Goal: Information Seeking & Learning: Learn about a topic

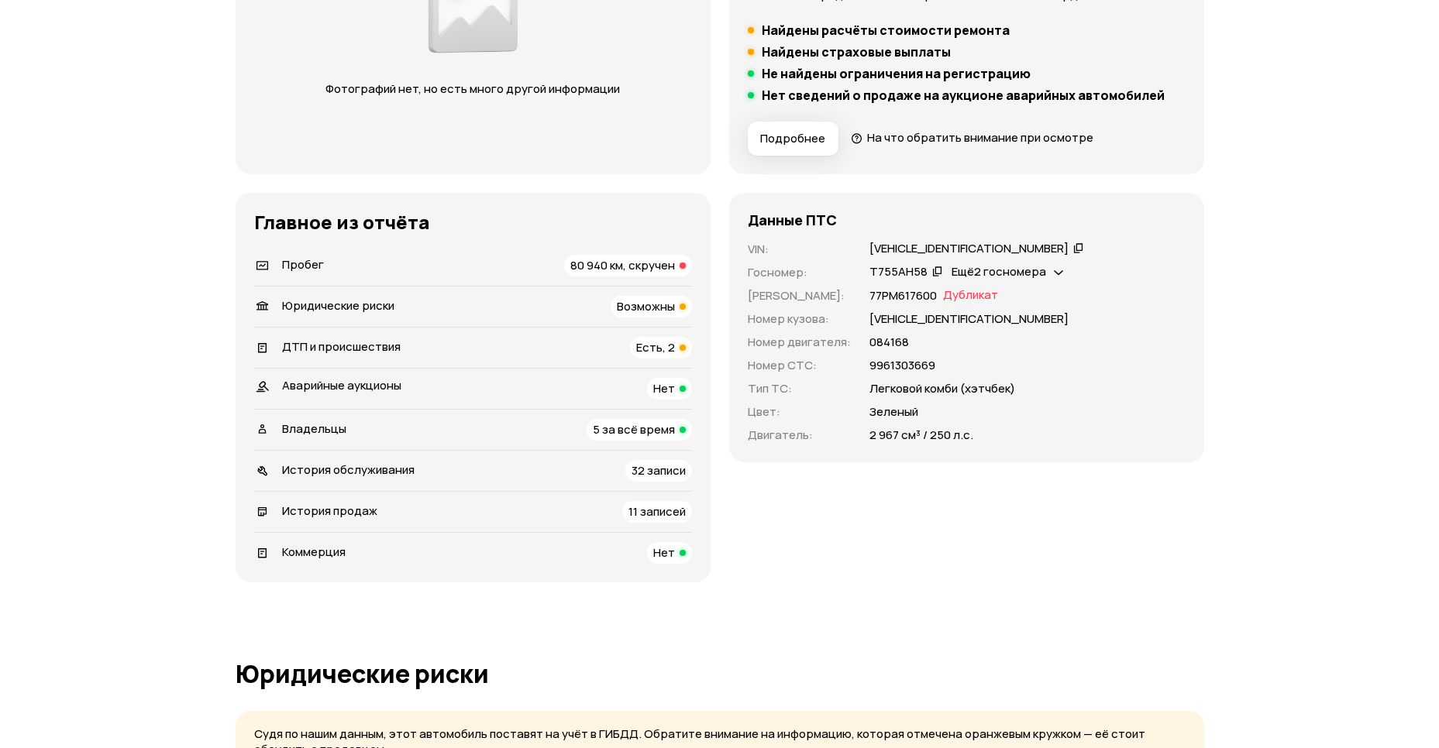
scroll to position [336, 0]
click at [665, 261] on span "80 940 км, скручен" at bounding box center [622, 265] width 105 height 16
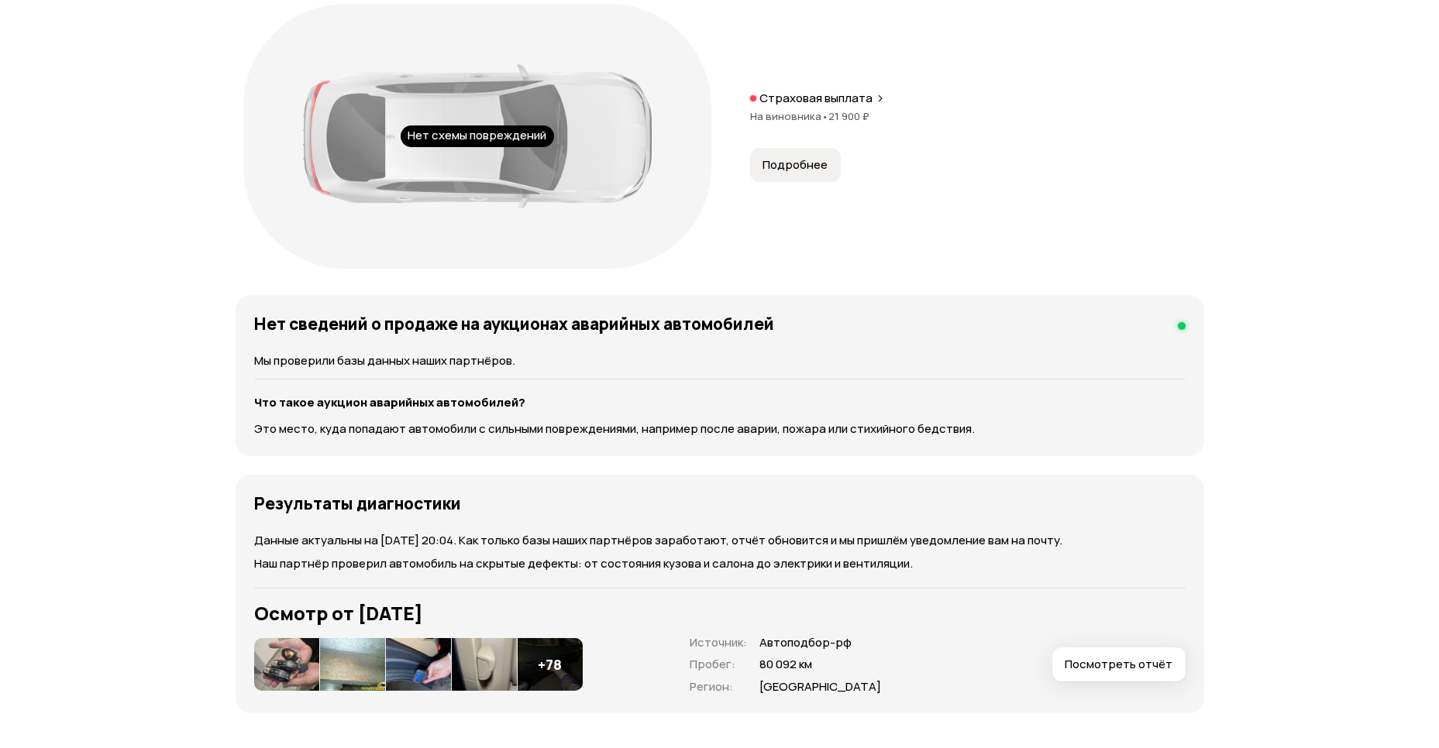
scroll to position [1796, 0]
click at [791, 179] on button "Подробнее" at bounding box center [795, 165] width 91 height 34
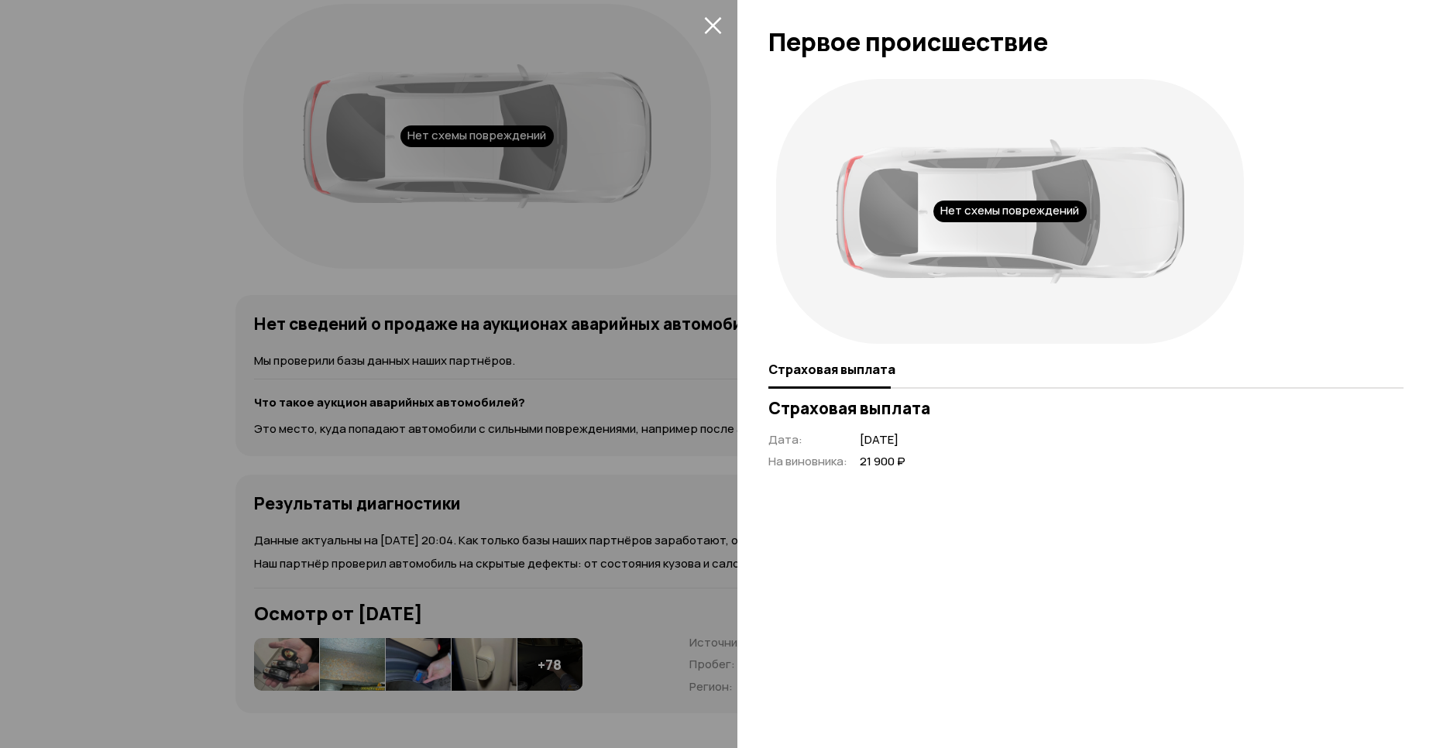
click at [710, 16] on icon "закрыть" at bounding box center [713, 25] width 18 height 18
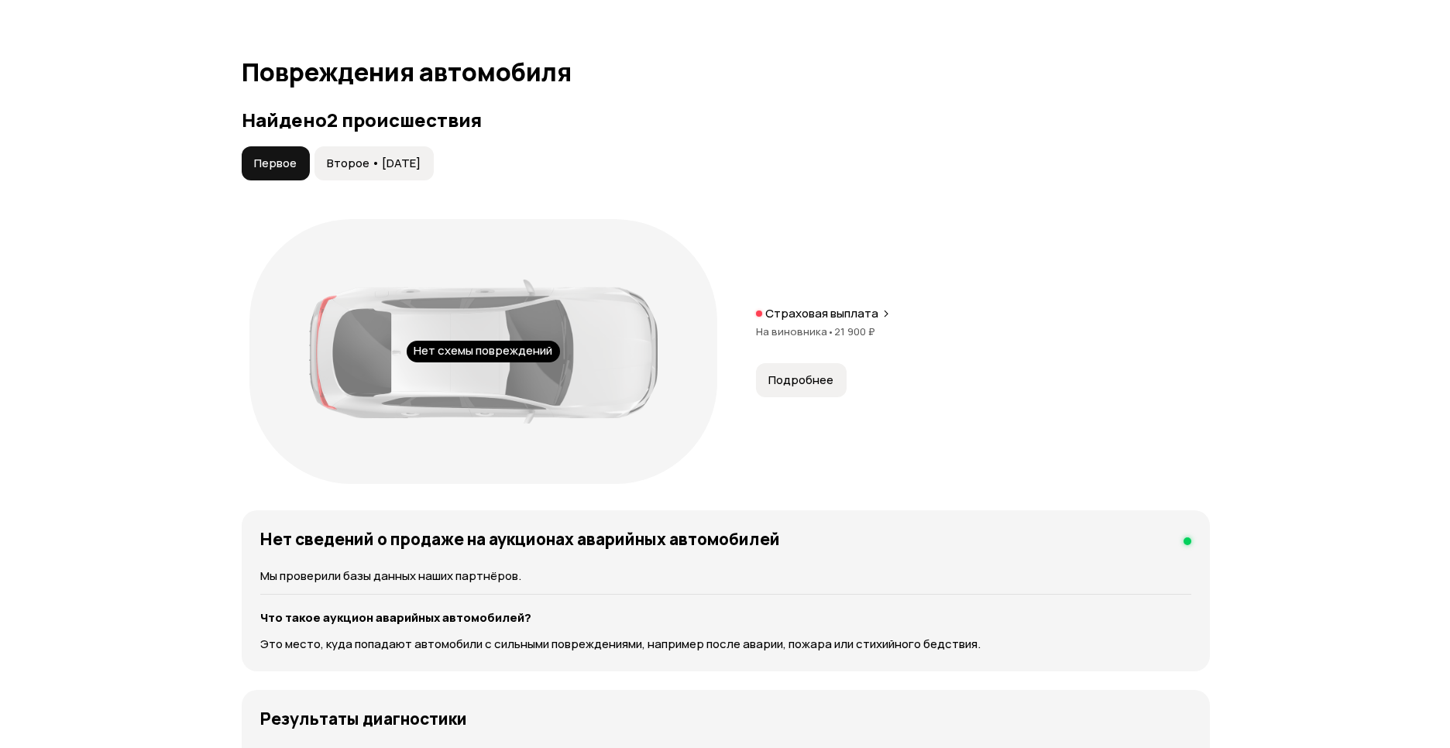
scroll to position [1571, 0]
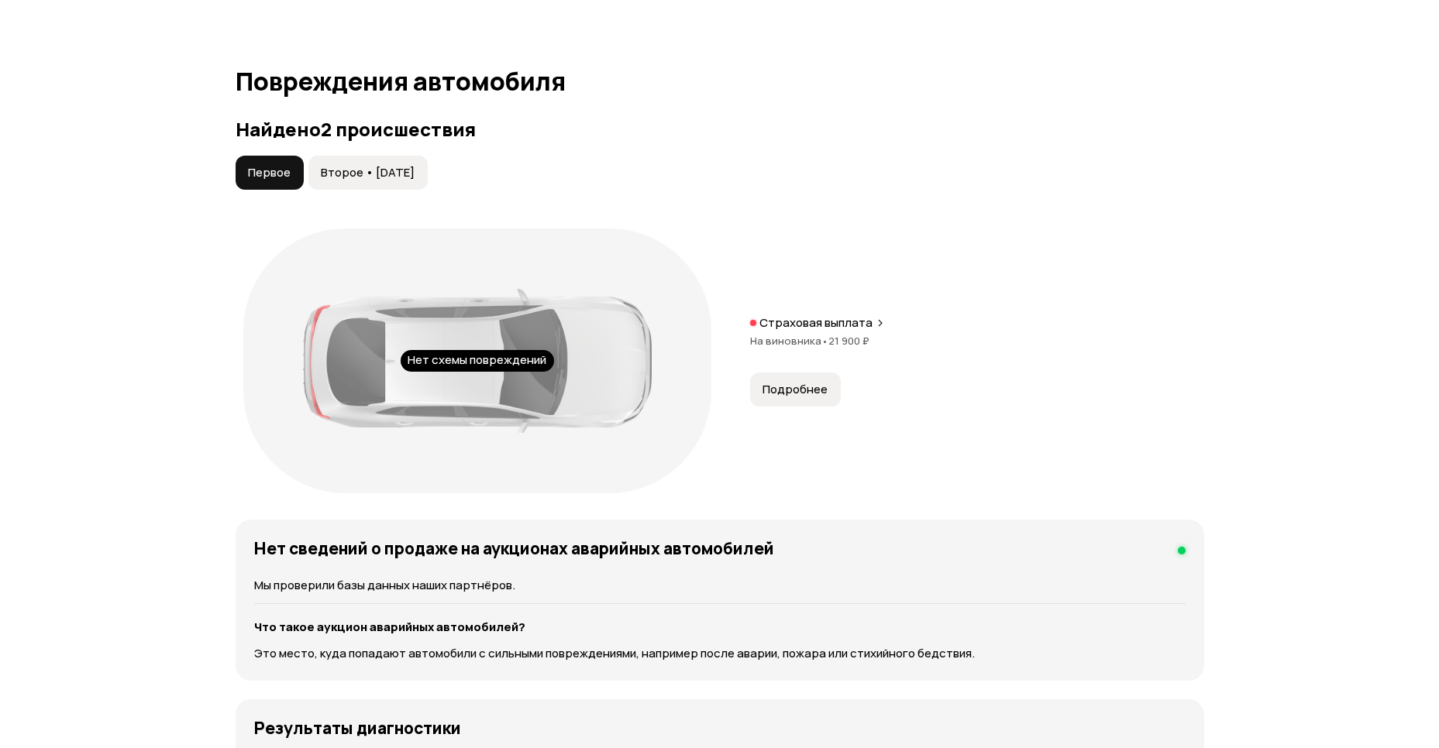
click at [388, 173] on span "Второе • [DATE]" at bounding box center [368, 172] width 94 height 15
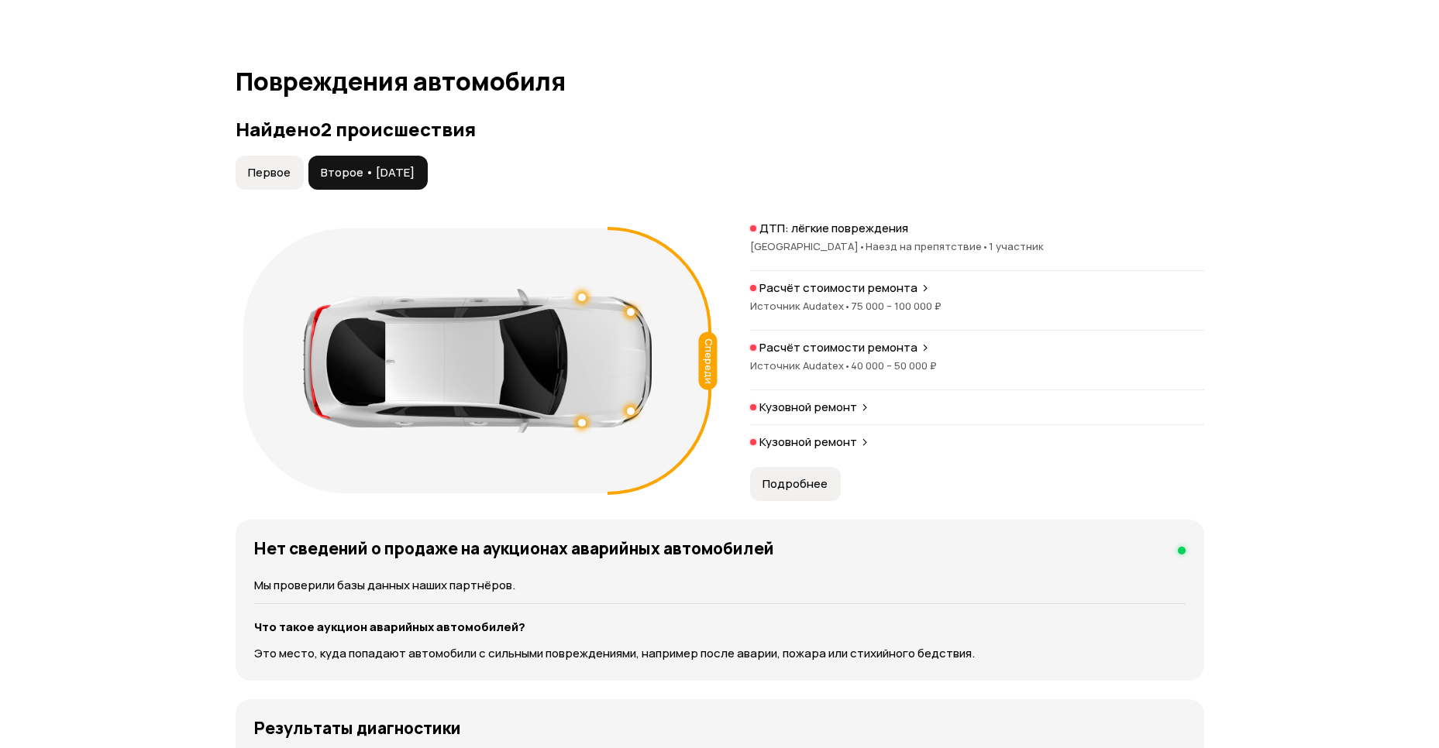
click at [801, 484] on span "Подробнее" at bounding box center [794, 483] width 65 height 15
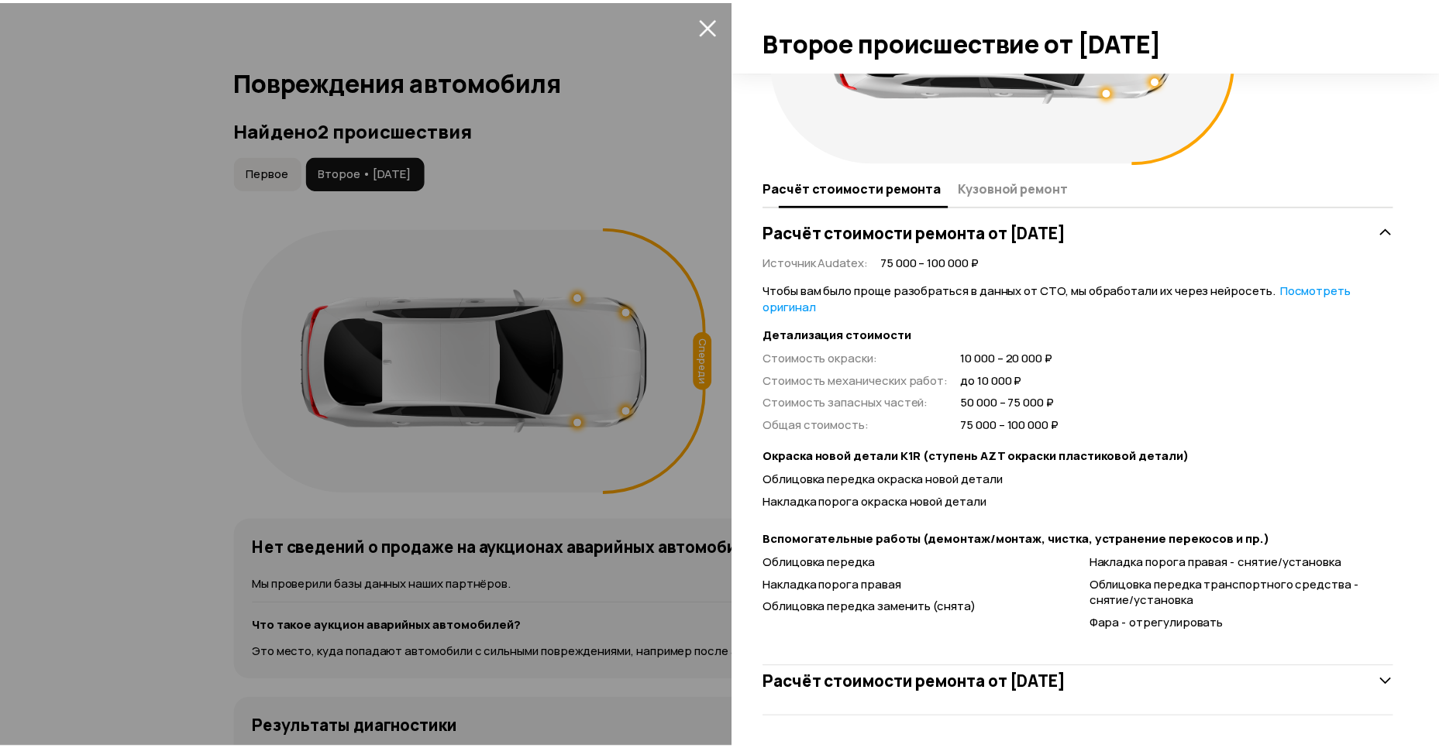
scroll to position [183, 0]
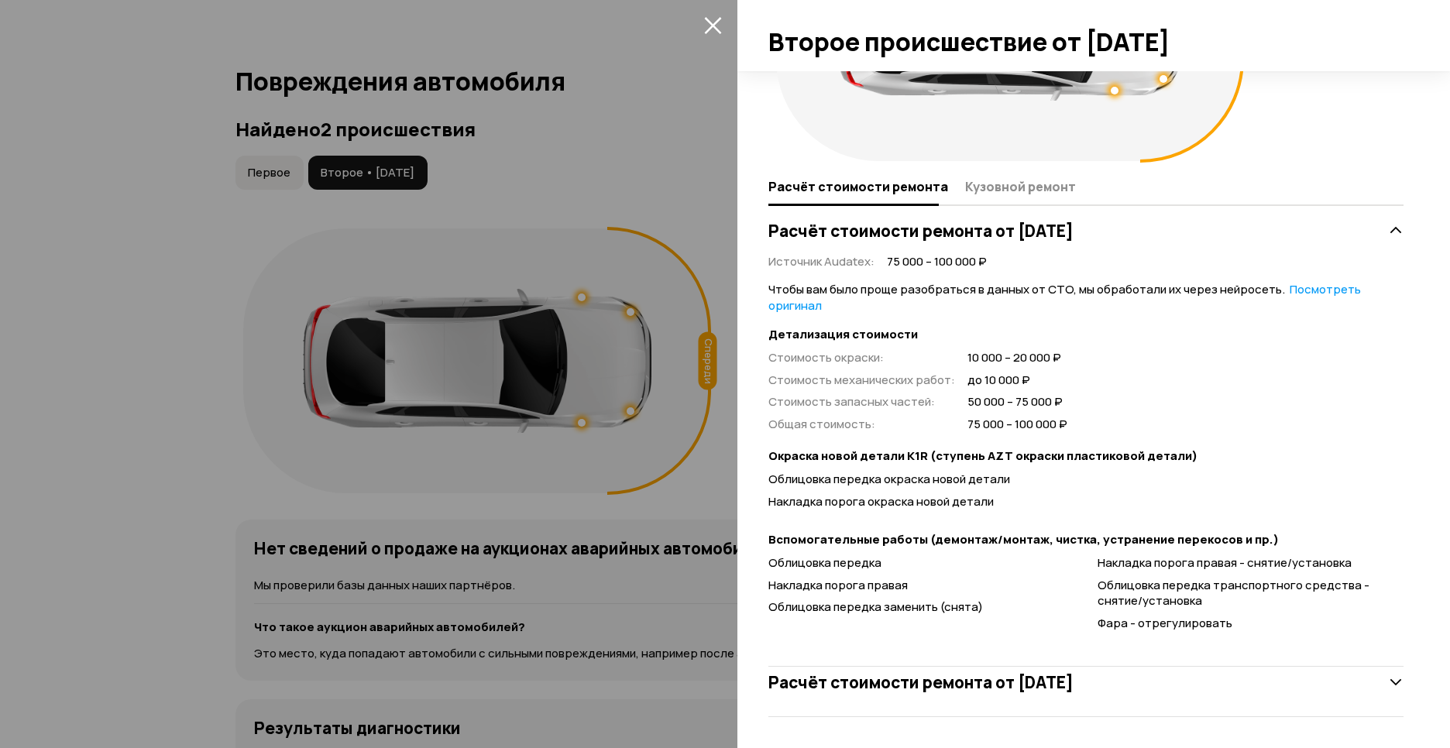
click at [715, 20] on icon "закрыть" at bounding box center [713, 25] width 18 height 18
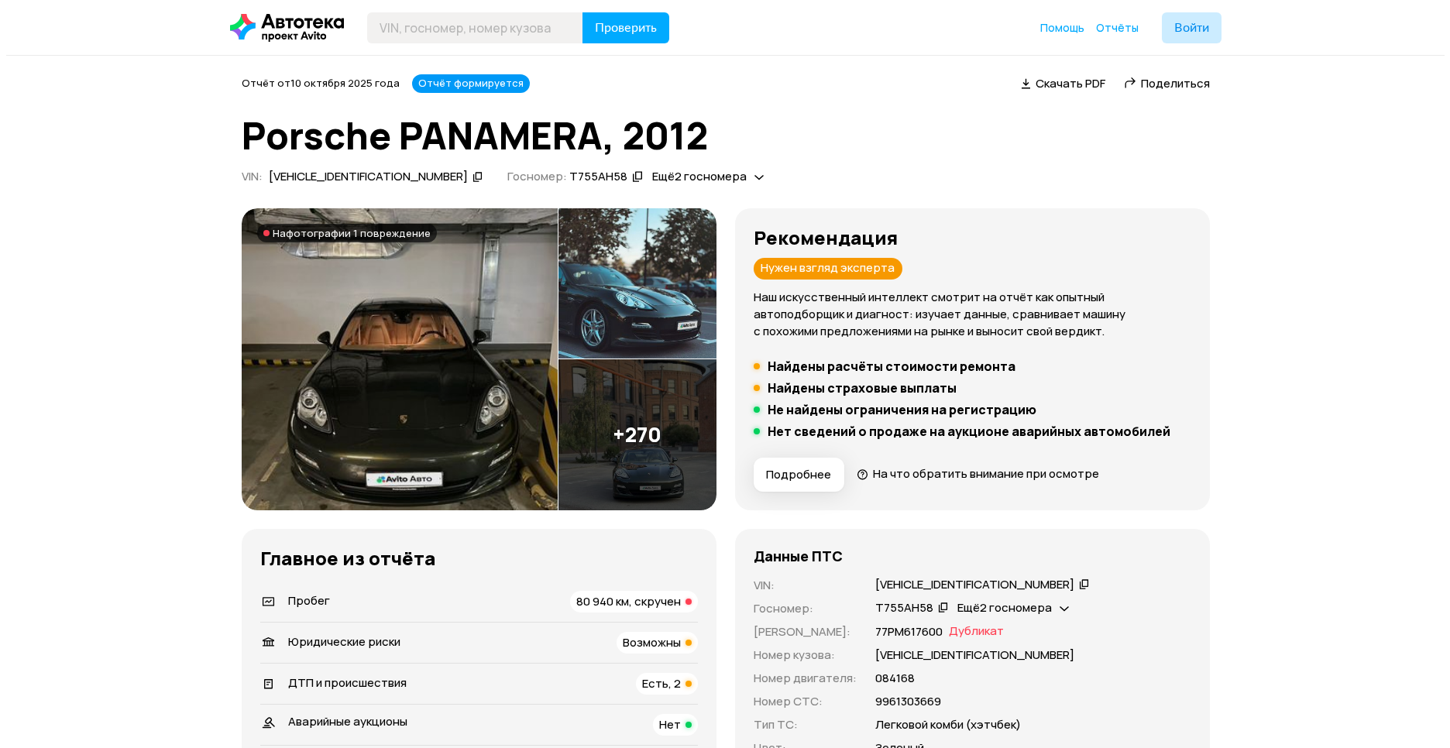
scroll to position [0, 0]
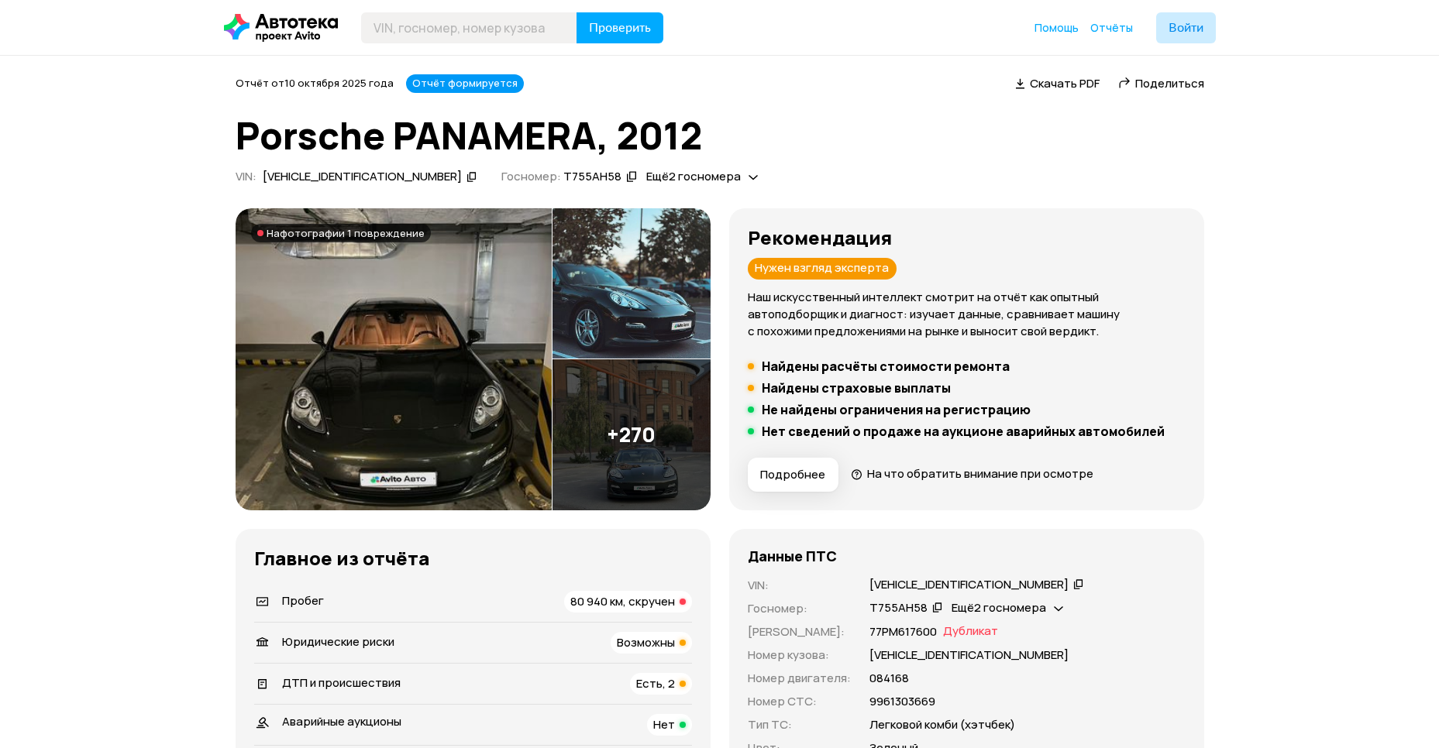
click at [593, 304] on img at bounding box center [631, 283] width 158 height 151
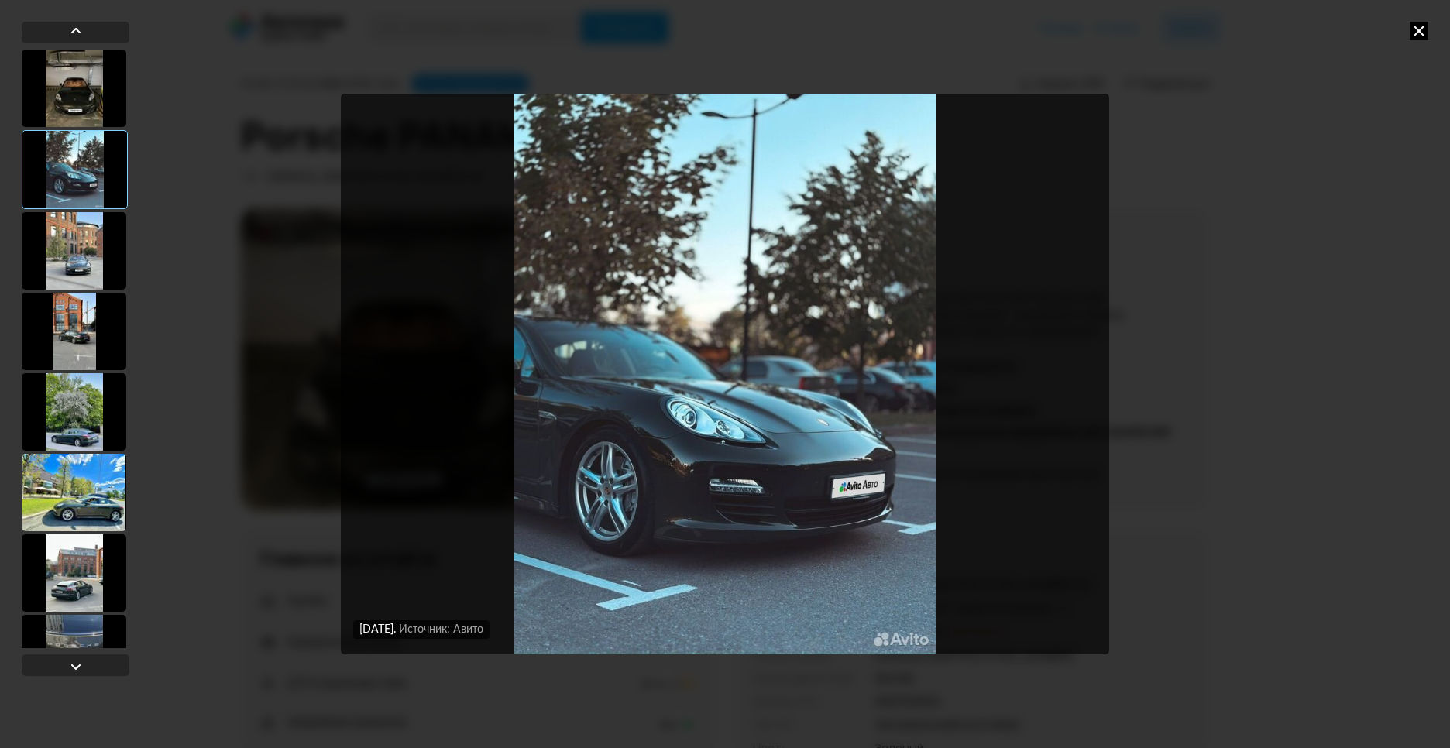
click at [91, 565] on div at bounding box center [74, 573] width 105 height 77
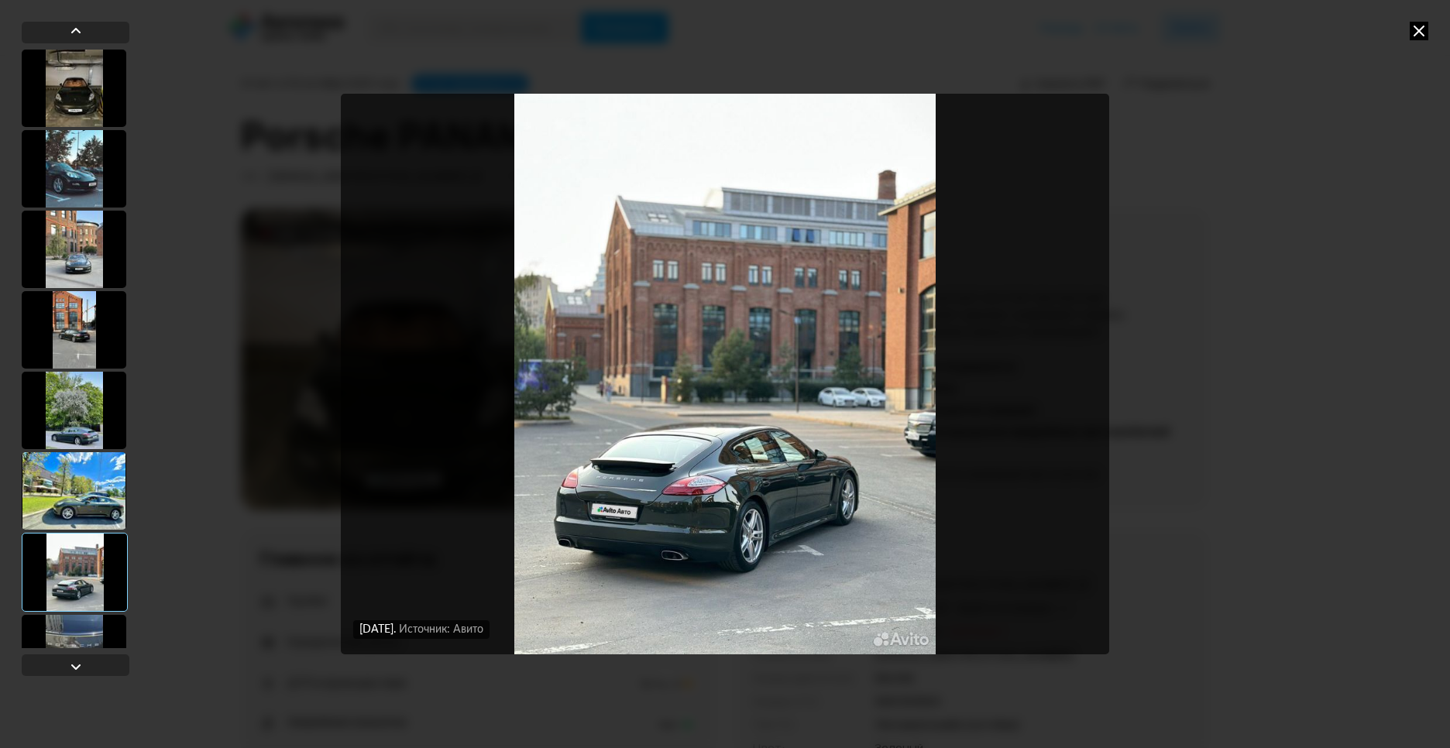
click at [95, 480] on div at bounding box center [74, 490] width 105 height 77
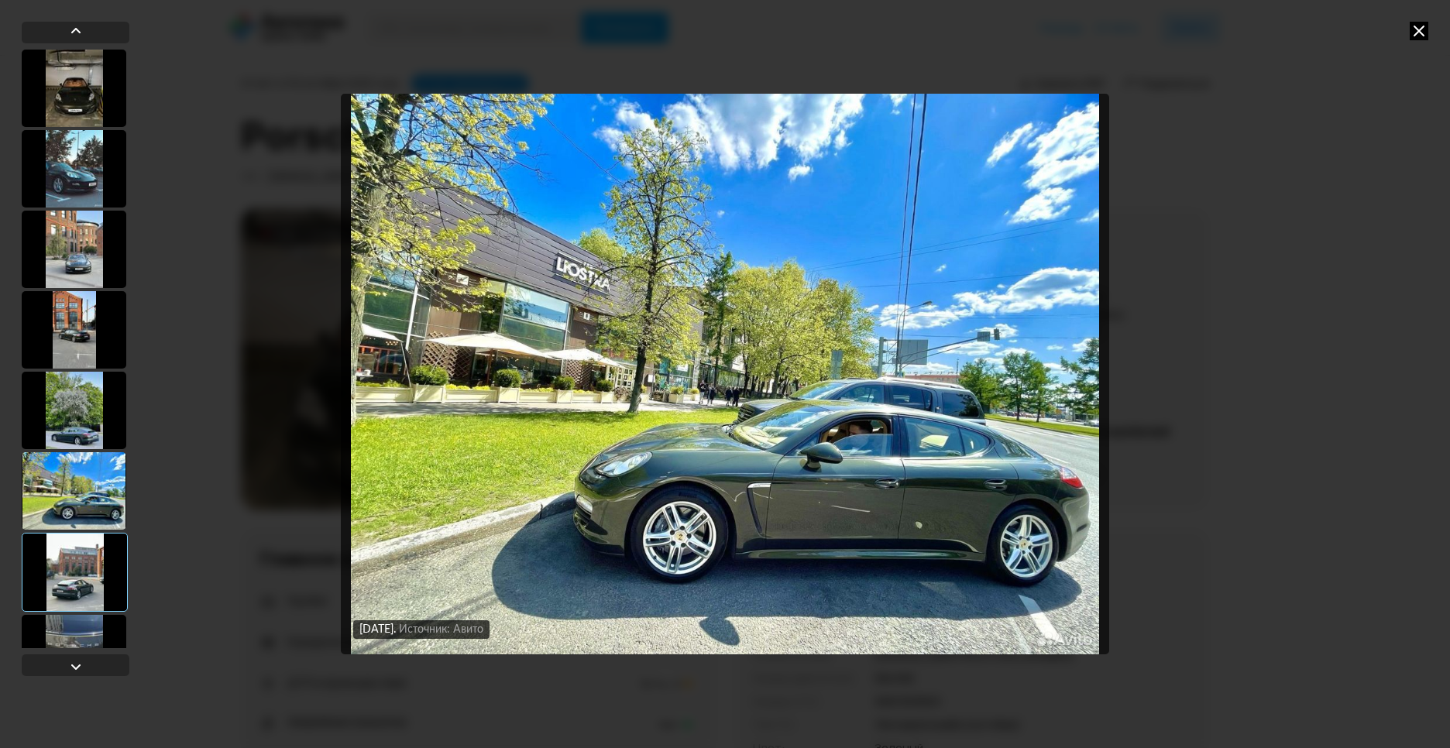
click at [88, 361] on div at bounding box center [74, 329] width 105 height 77
click at [148, 326] on div "[DATE] Источник: Авито [DATE] Источник: Авито [DATE] Источник: Авито [DATE] Ист…" at bounding box center [725, 374] width 1450 height 748
click at [98, 376] on div at bounding box center [74, 410] width 105 height 77
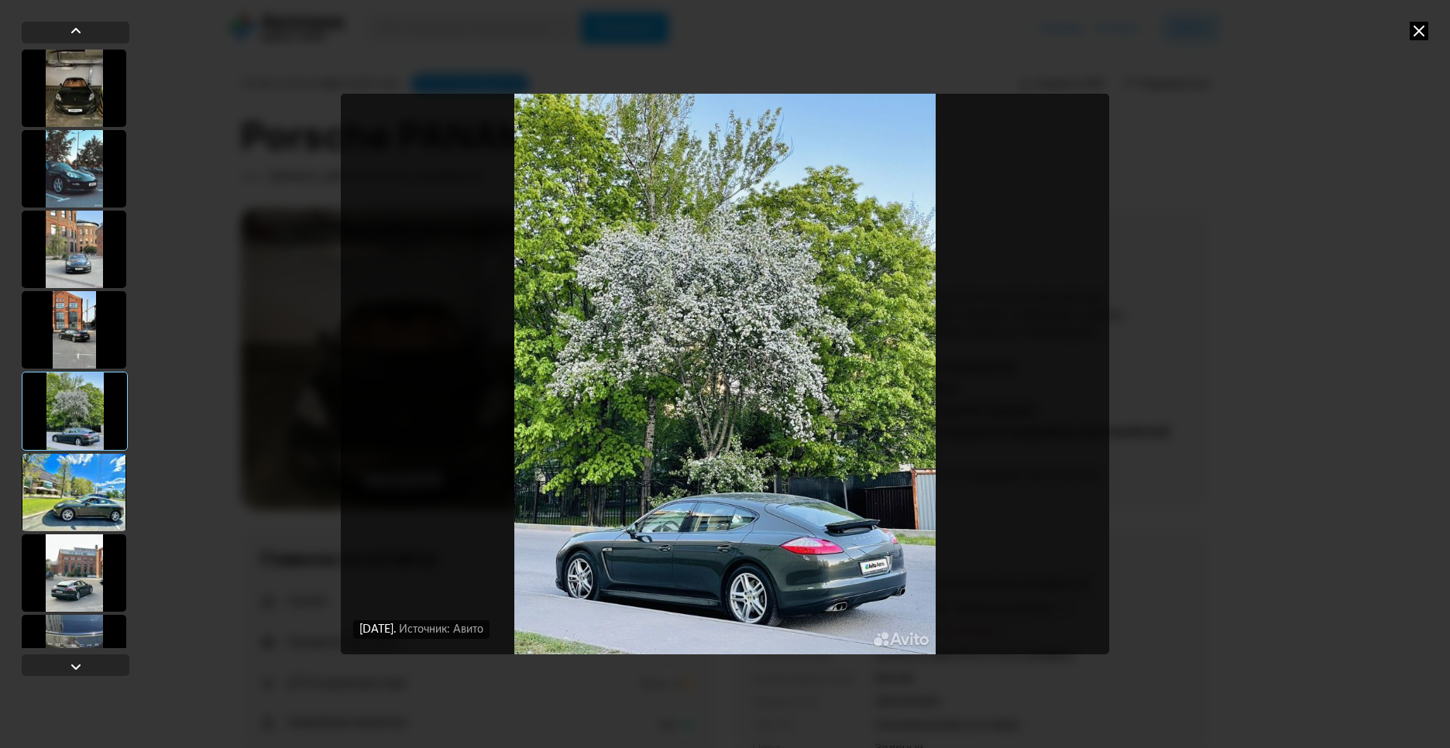
click at [83, 562] on div at bounding box center [74, 573] width 105 height 77
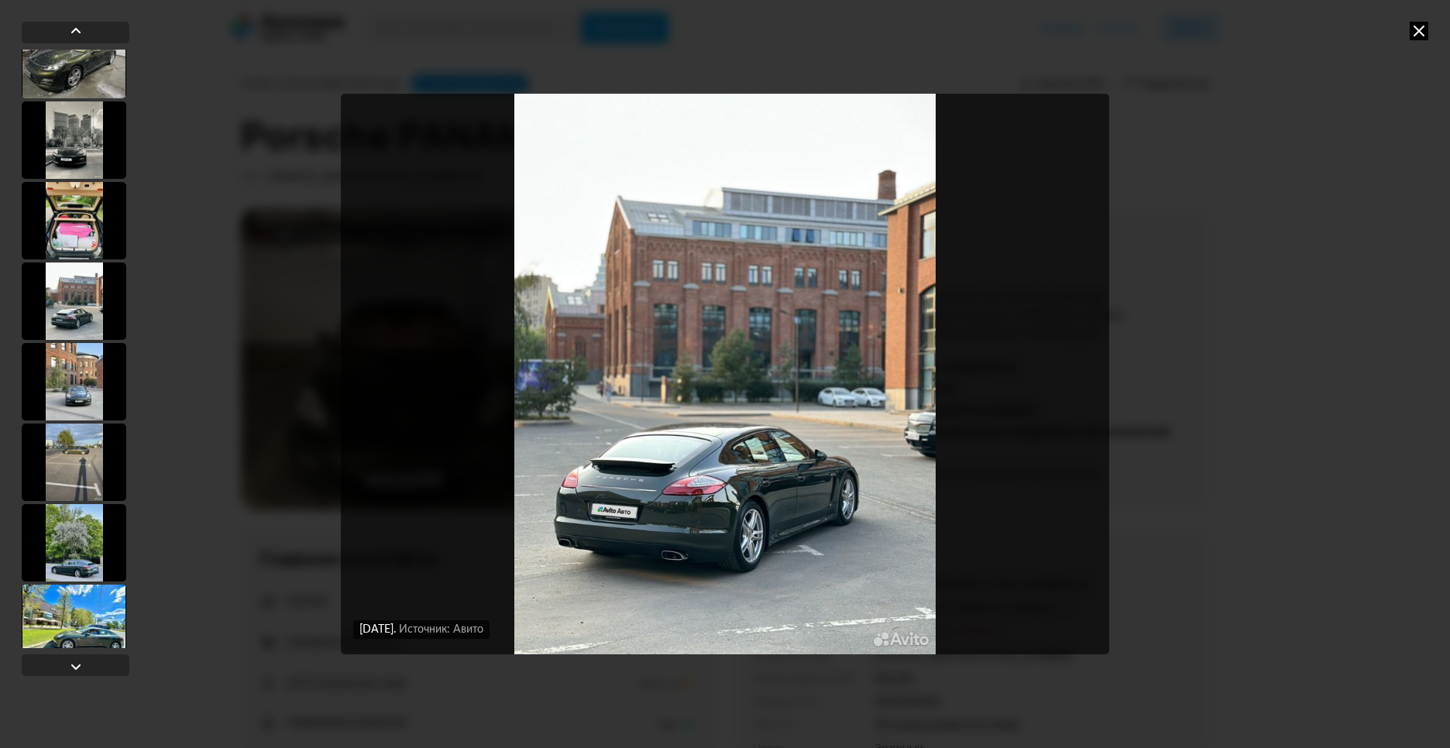
click at [88, 526] on div at bounding box center [74, 542] width 105 height 77
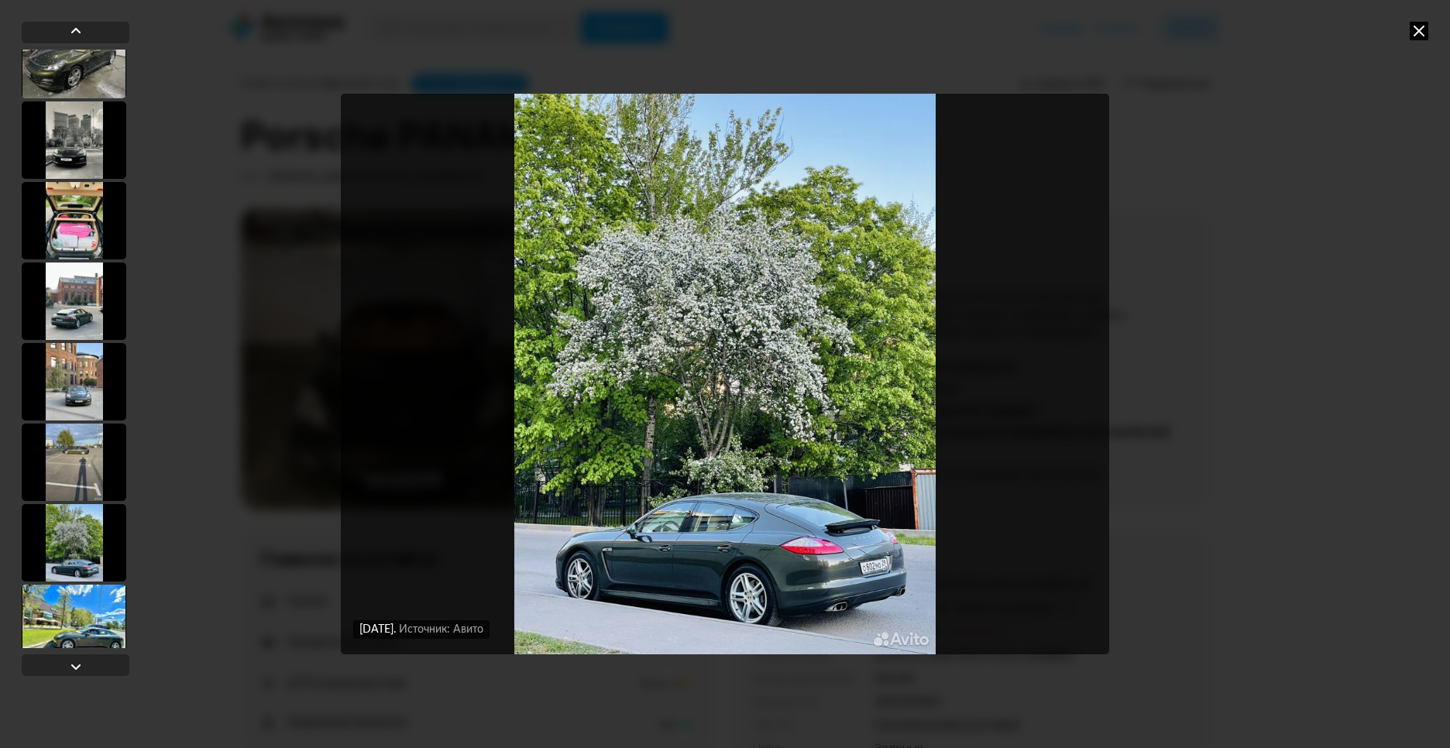
click at [88, 466] on div at bounding box center [74, 462] width 105 height 77
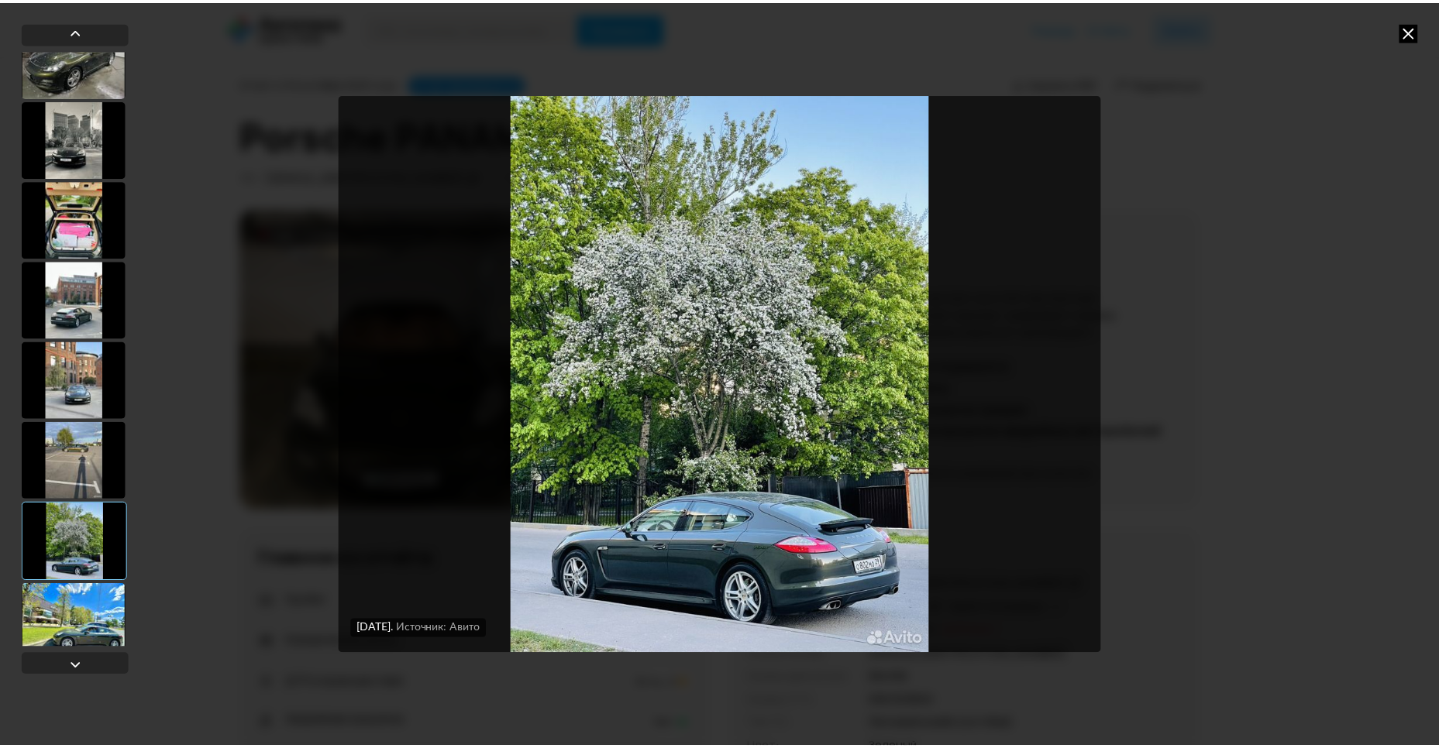
scroll to position [1076, 0]
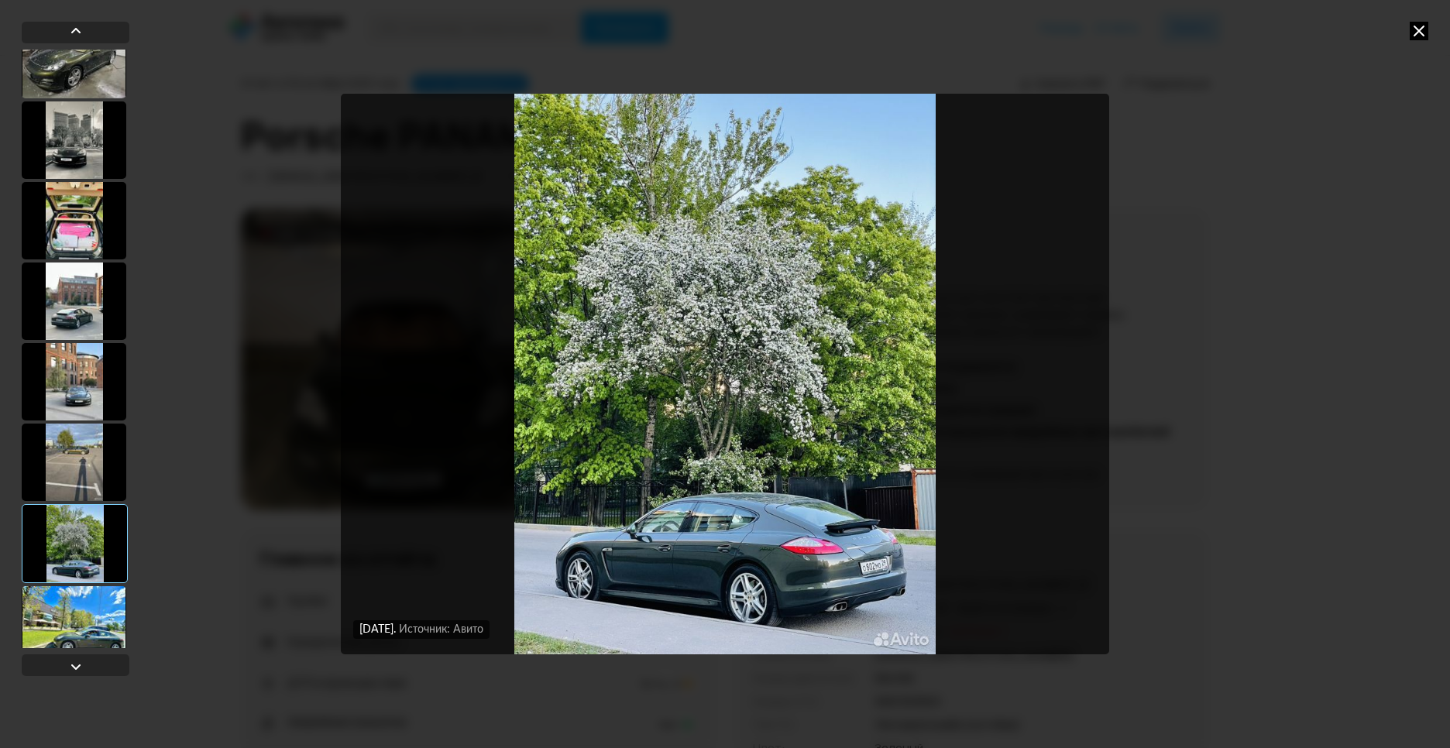
click at [1287, 358] on div "[DATE] Источник: Авито [DATE] Источник: Авито [DATE] Источник: Авито [DATE] Ист…" at bounding box center [725, 374] width 1450 height 748
click at [1411, 31] on icon at bounding box center [1419, 31] width 19 height 19
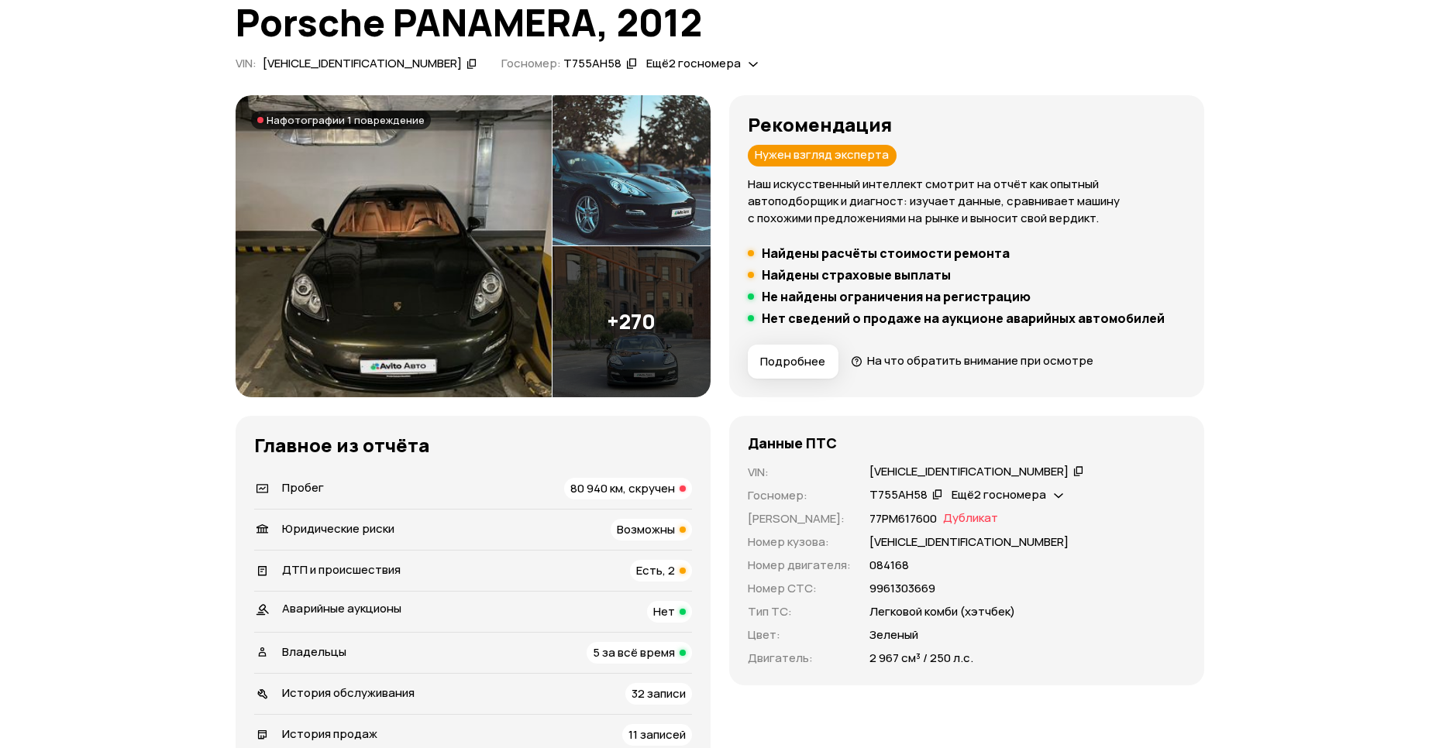
scroll to position [112, 0]
